Goal: Information Seeking & Learning: Learn about a topic

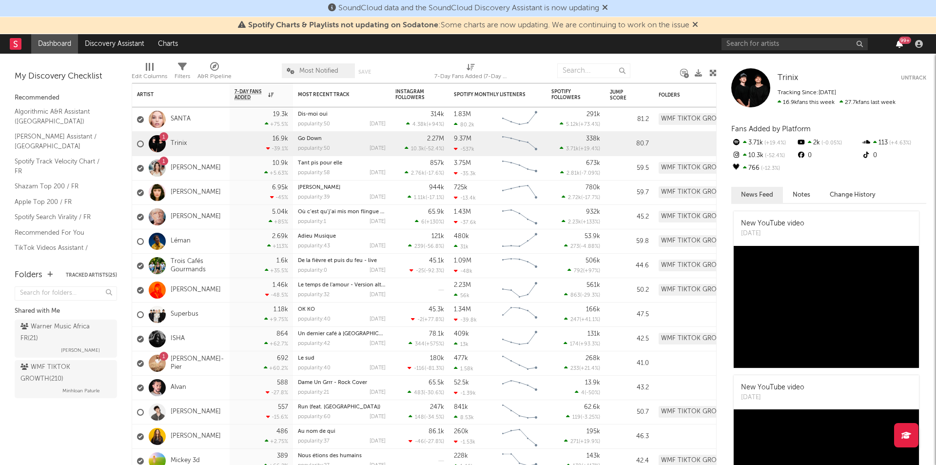
click at [898, 46] on icon "button" at bounding box center [899, 44] width 7 height 8
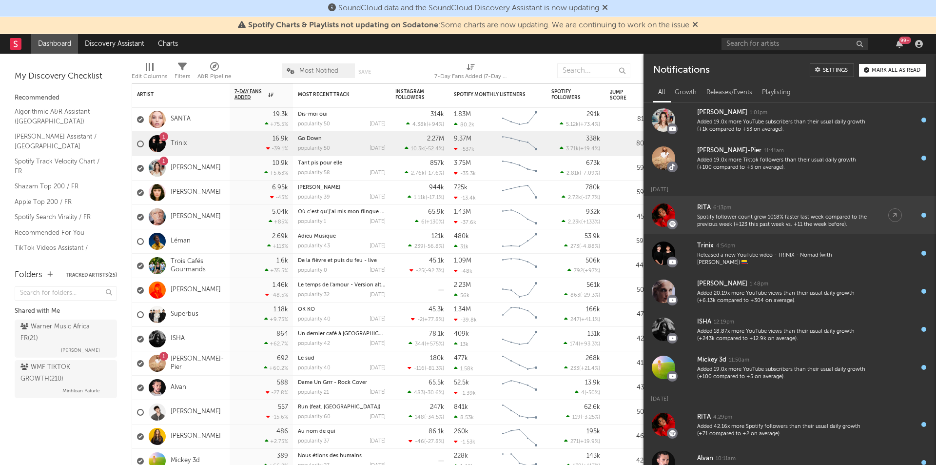
scroll to position [80, 0]
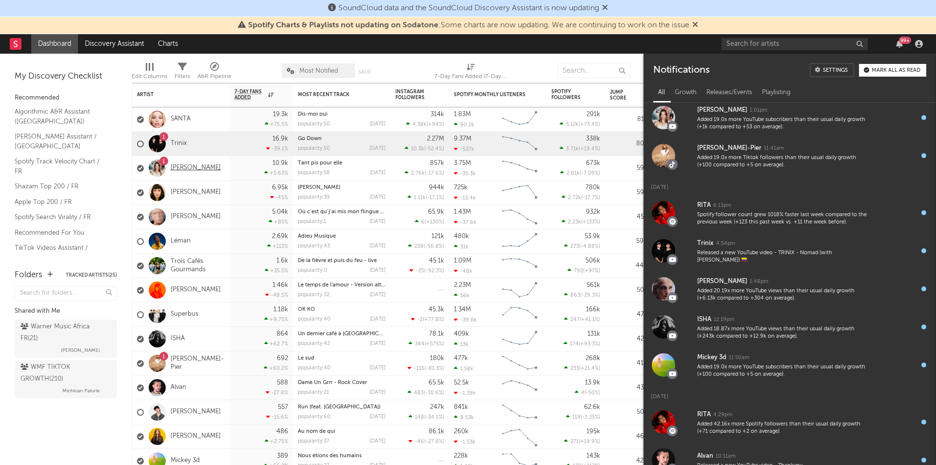
click at [203, 168] on link "[PERSON_NAME]" at bounding box center [196, 168] width 50 height 8
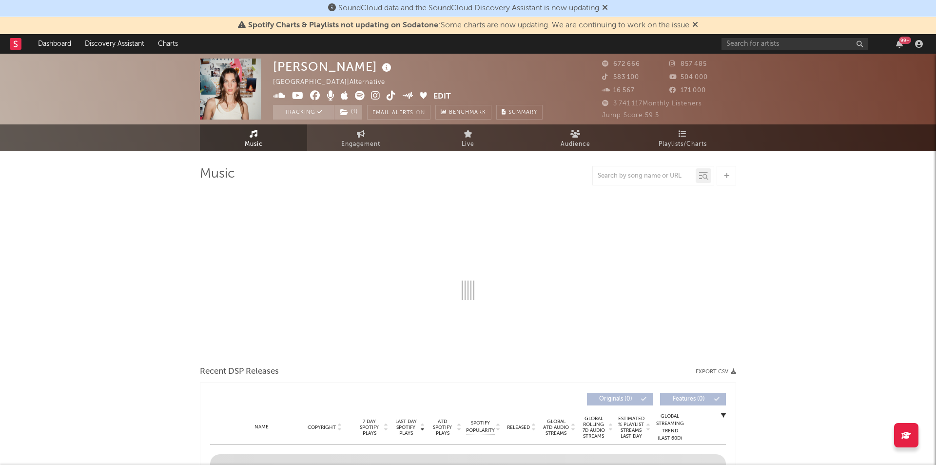
select select "6m"
